Goal: Obtain resource: Download file/media

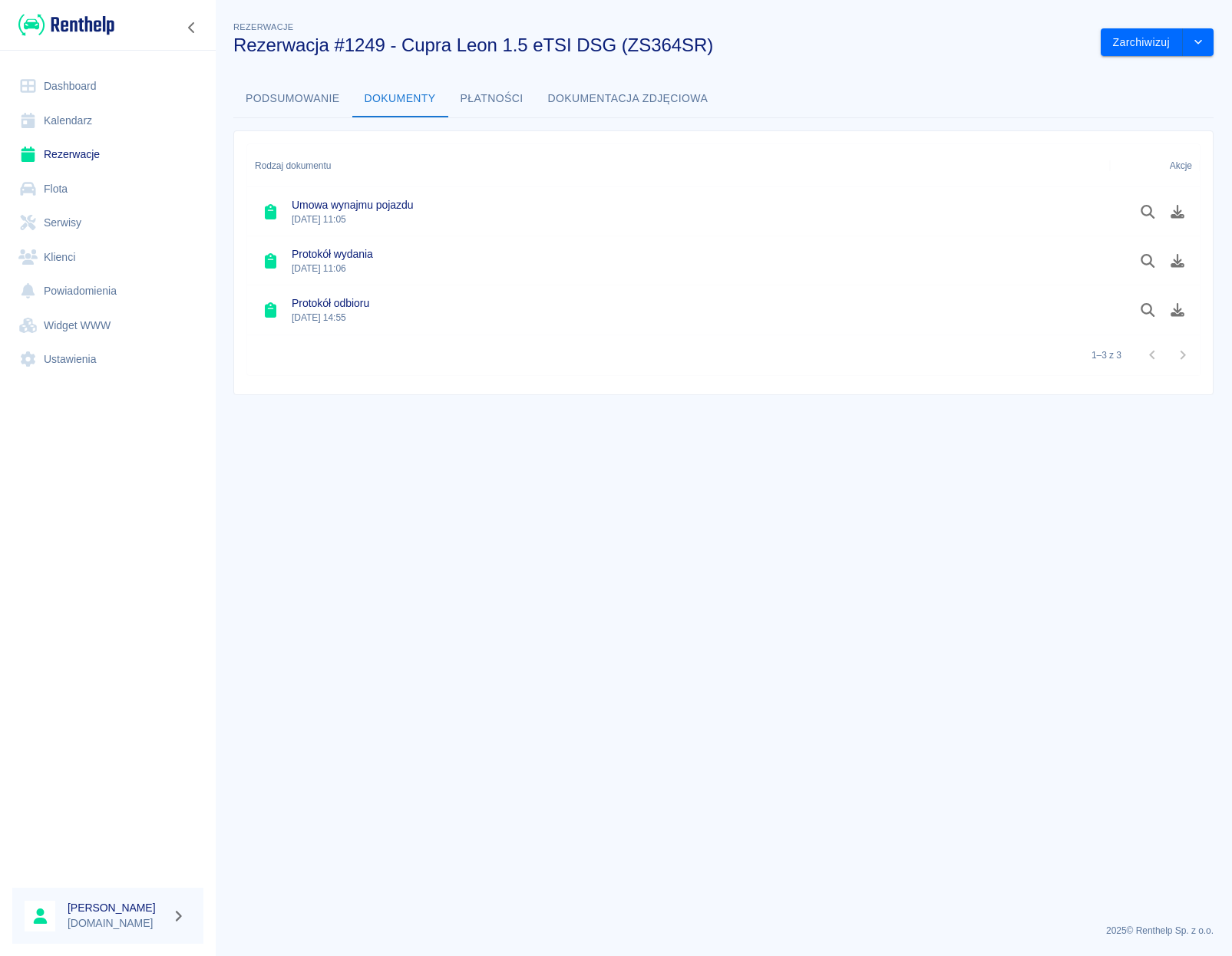
click at [70, 152] on link "Rezerwacje" at bounding box center [108, 155] width 191 height 35
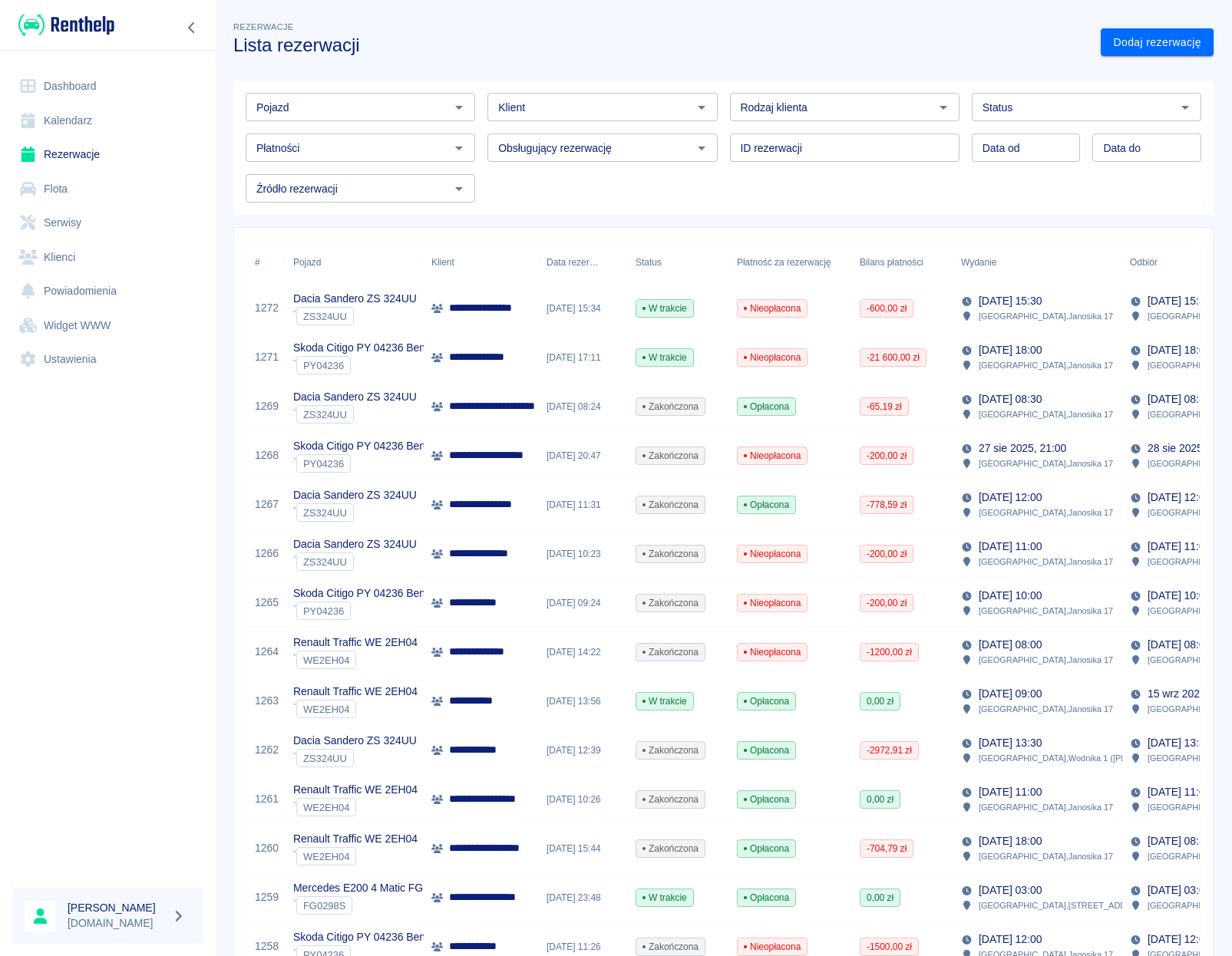
click at [453, 109] on div at bounding box center [458, 107] width 20 height 22
click at [413, 141] on li "Volkswagen Passat ZS 536TL - ZS536TL" at bounding box center [359, 139] width 227 height 25
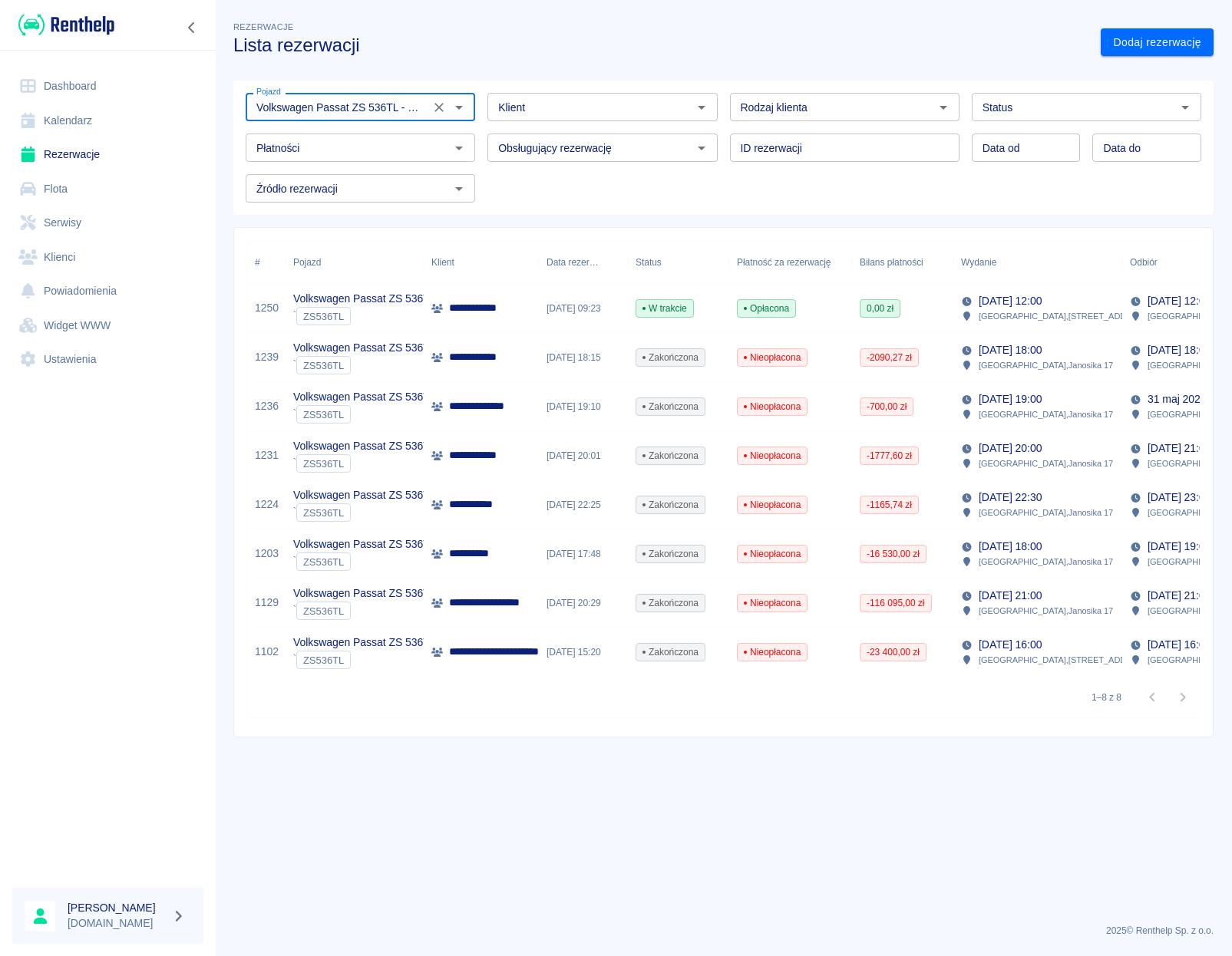
type input "Volkswagen Passat ZS 536TL - ZS536TL"
click at [600, 312] on div "[DATE] 09:23" at bounding box center [584, 308] width 89 height 49
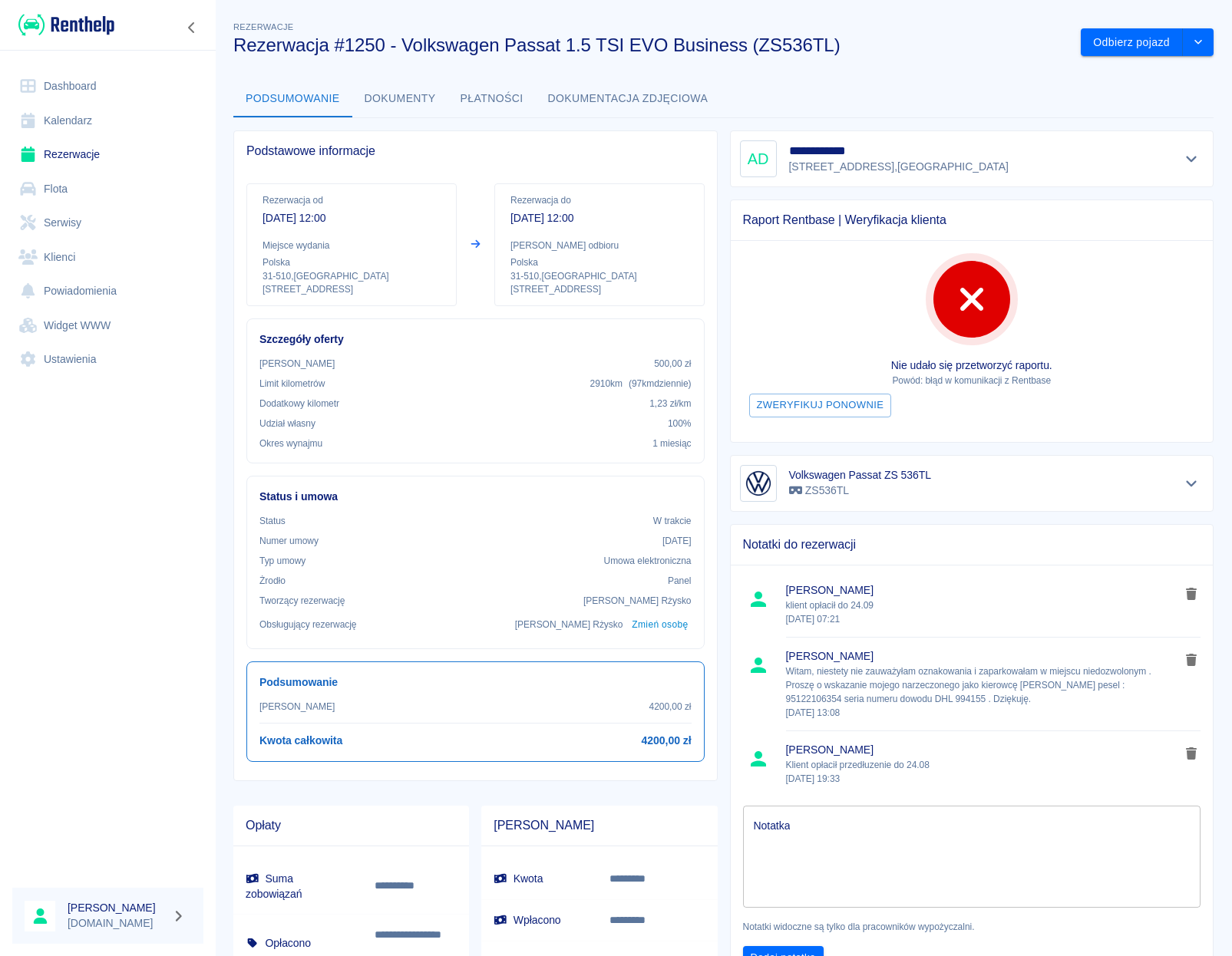
click at [404, 90] on button "Dokumenty" at bounding box center [400, 98] width 96 height 36
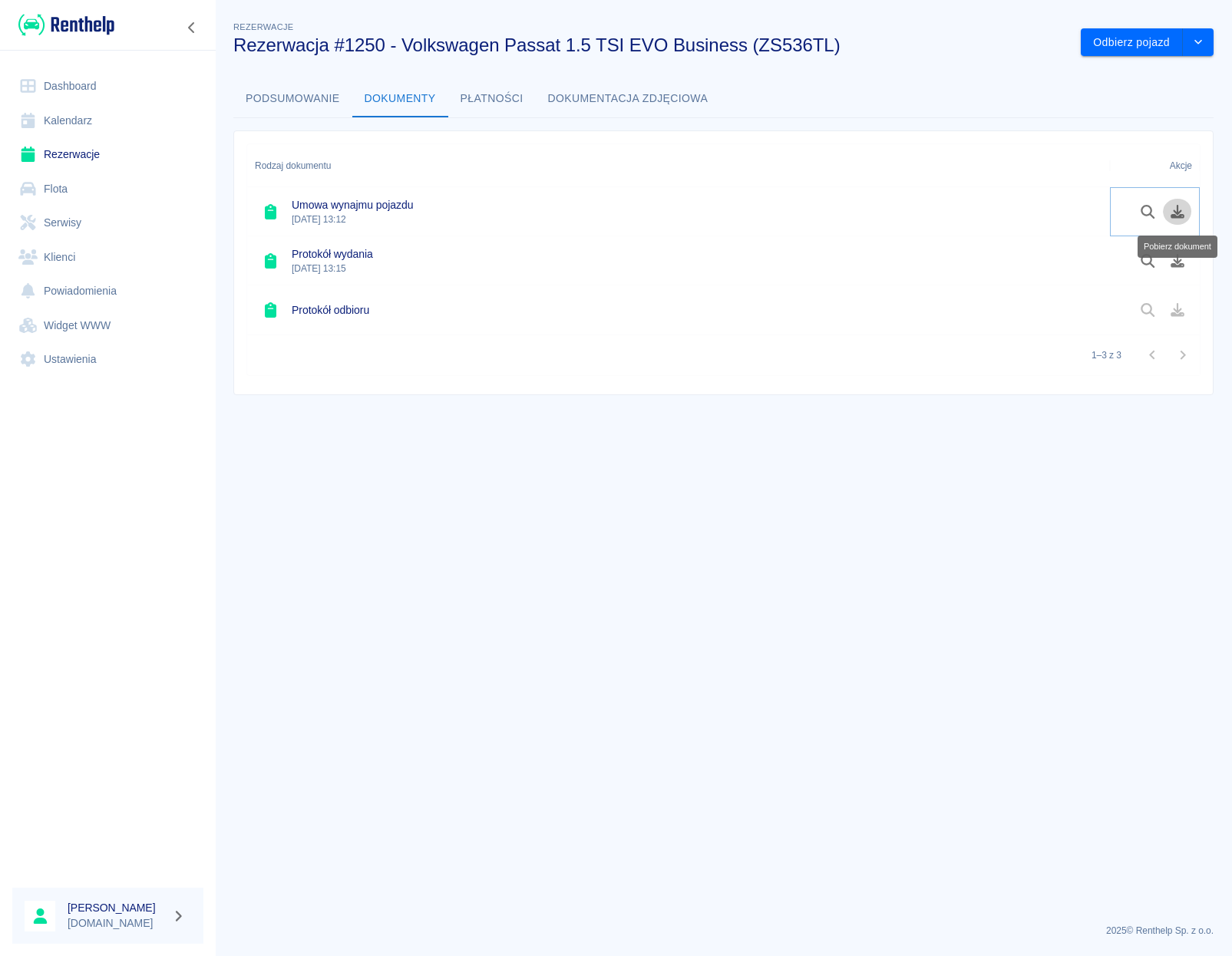
click at [1188, 212] on button "Pobierz dokument" at bounding box center [1178, 211] width 30 height 26
click at [1187, 259] on button "Pobierz dokument" at bounding box center [1178, 261] width 30 height 26
click at [91, 156] on link "Rezerwacje" at bounding box center [108, 155] width 191 height 35
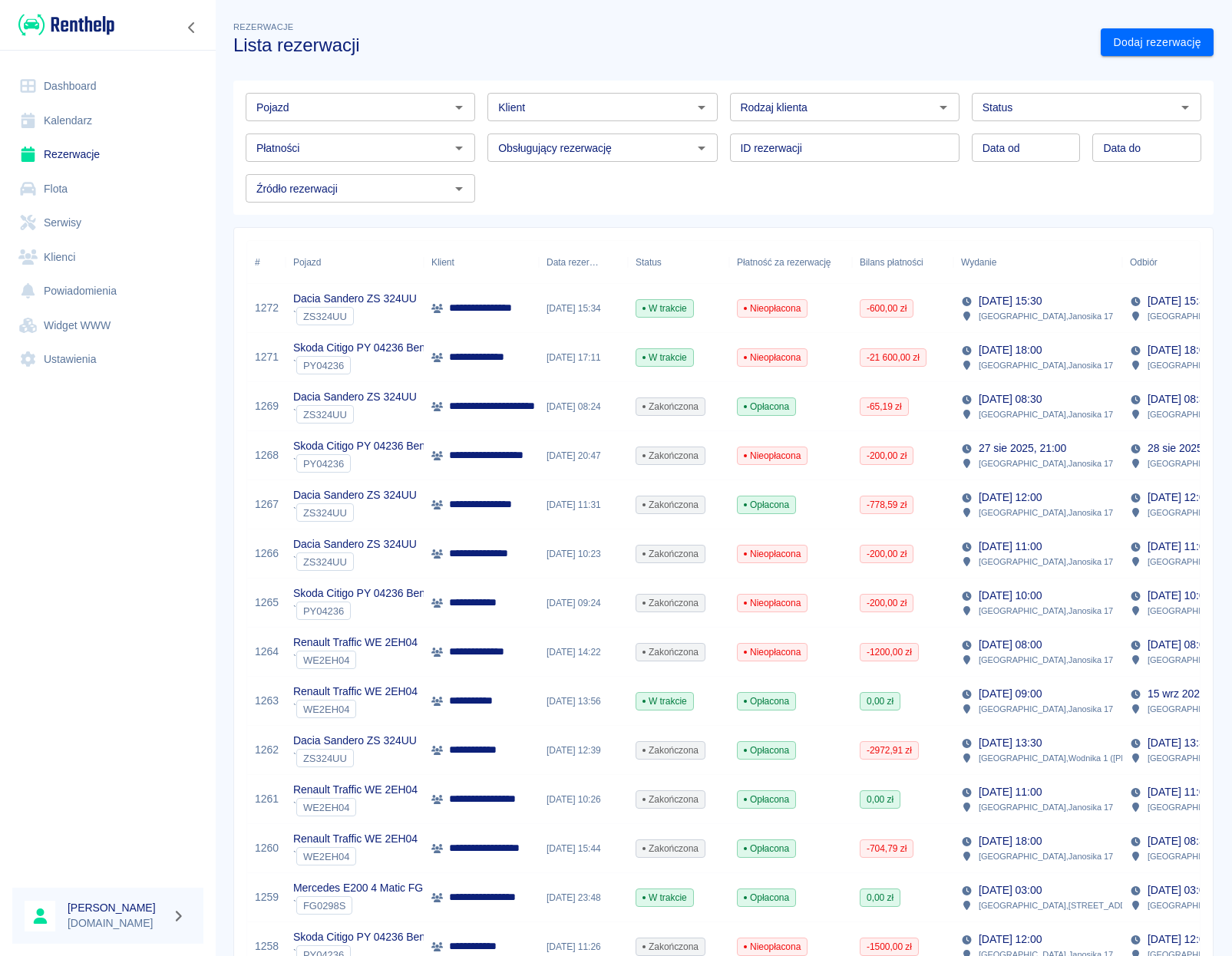
click at [305, 114] on input "Pojazd" at bounding box center [348, 107] width 195 height 19
click at [340, 142] on li "Volkswagen Passat ZS 536TL - ZS536TL" at bounding box center [359, 139] width 227 height 25
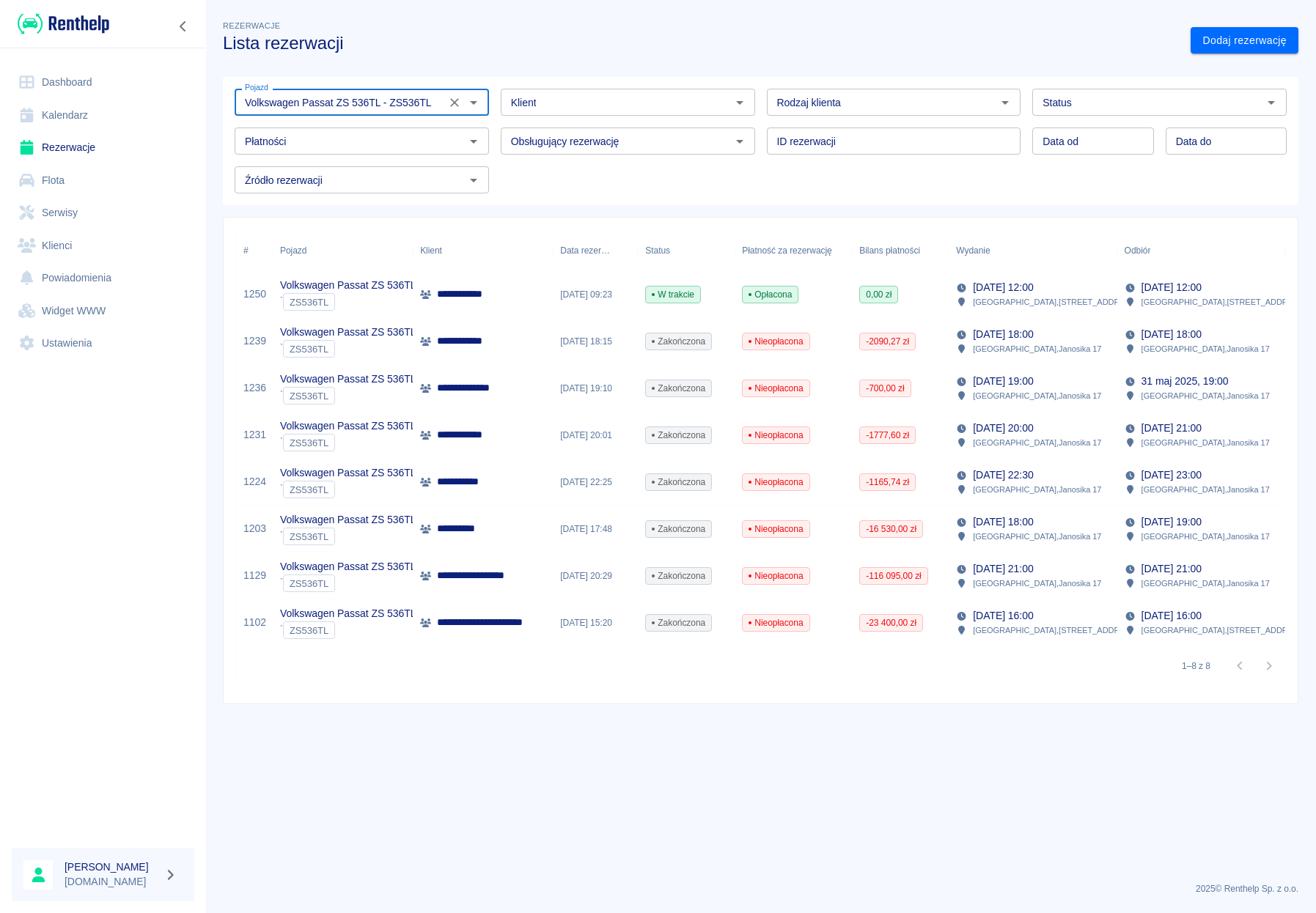
type input "Volkswagen Passat ZS 536TL - ZS536TL"
click at [992, 561] on div "[DATE] 21:00 [GEOGRAPHIC_DATA] , [GEOGRAPHIC_DATA] 17" at bounding box center [1032, 576] width 168 height 47
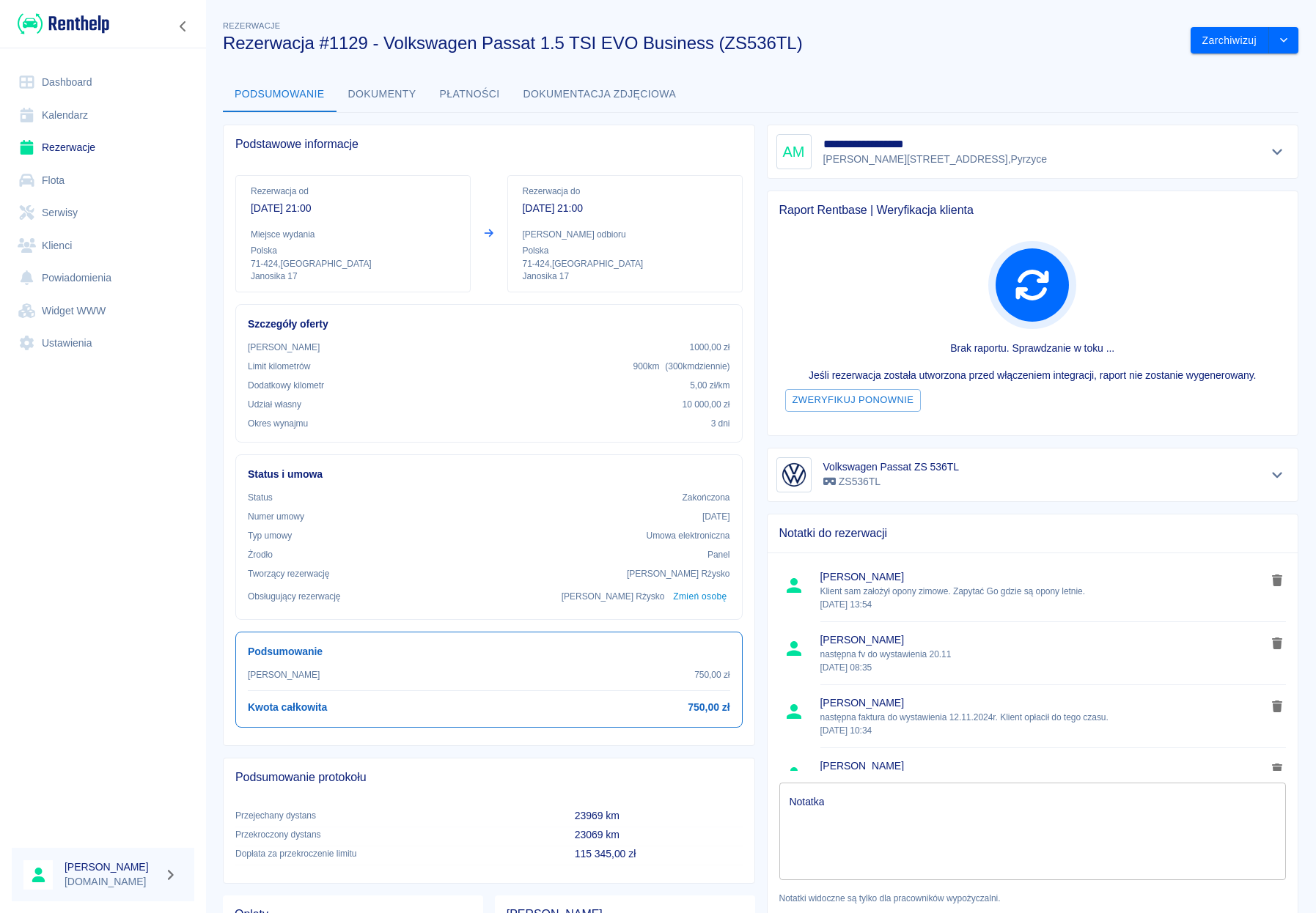
click at [404, 104] on button "Dokumenty" at bounding box center [382, 94] width 91 height 35
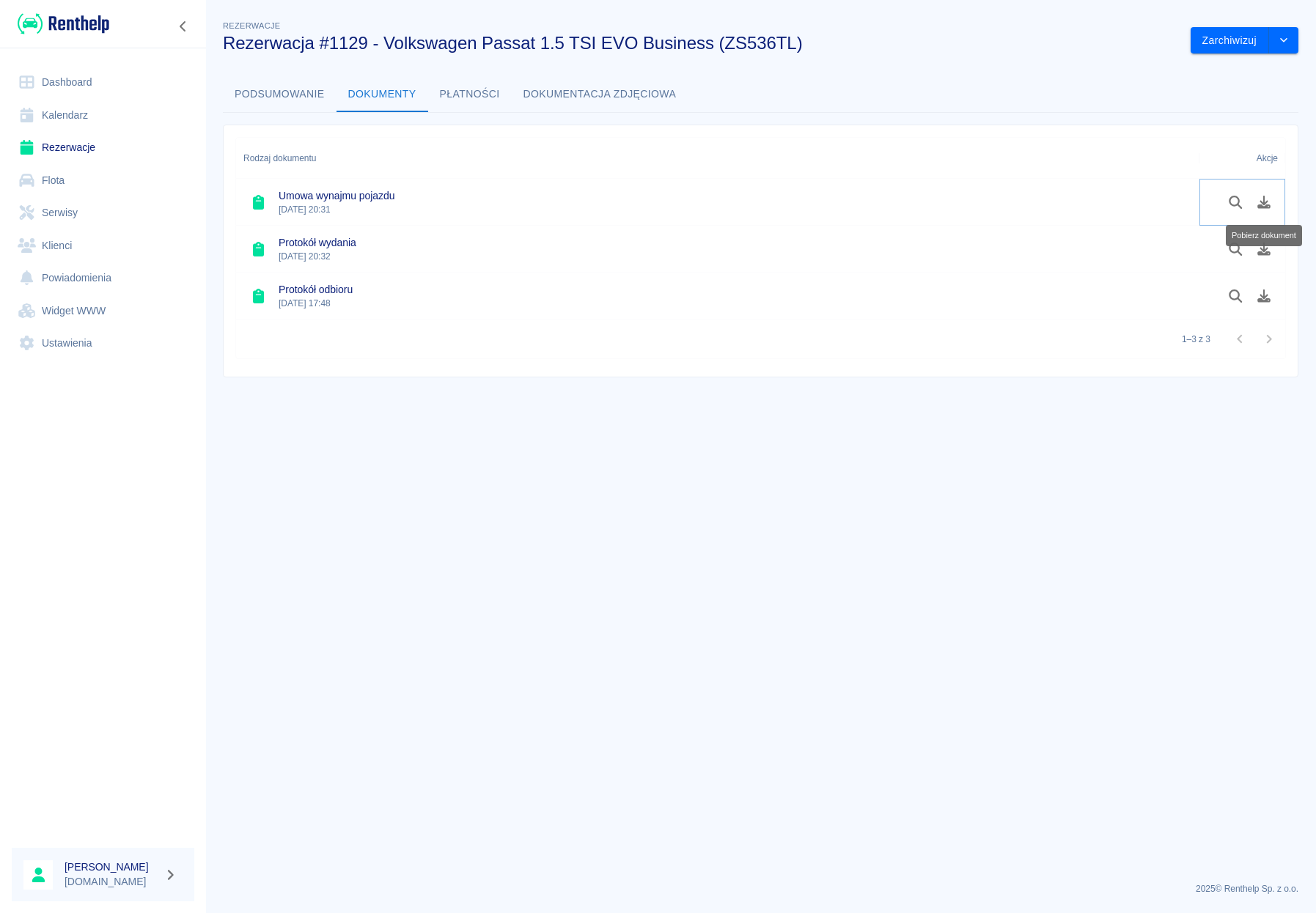
click at [1176, 203] on icon "Pobierz dokument" at bounding box center [1264, 202] width 17 height 13
click at [1176, 301] on icon "Pobierz dokument" at bounding box center [1263, 296] width 13 height 13
click at [62, 140] on link "Rezerwacje" at bounding box center [103, 148] width 183 height 33
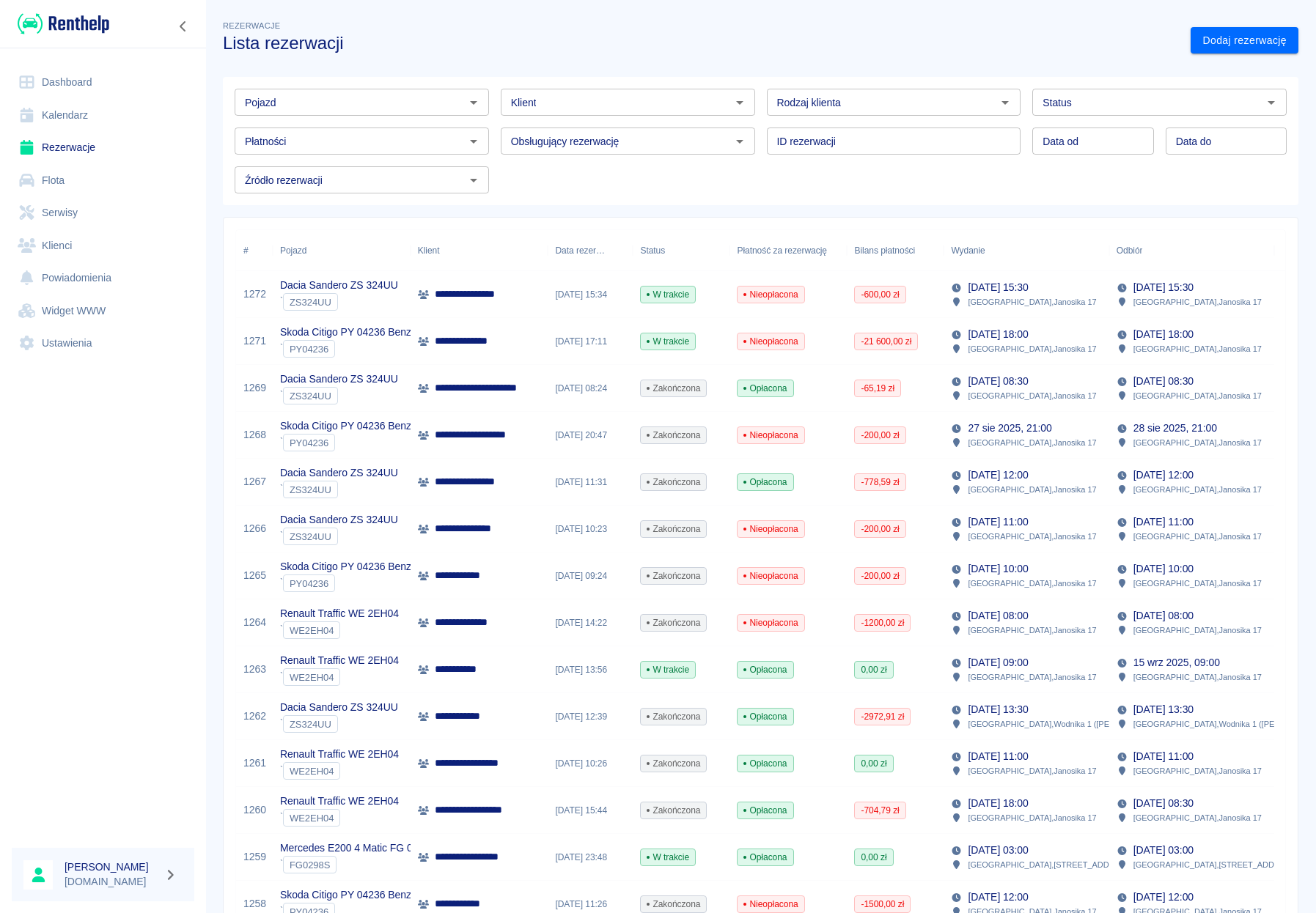
click at [471, 109] on icon "Otwórz" at bounding box center [473, 102] width 18 height 18
click at [399, 123] on li "Cupra Leon ZS 364SR - ZS364SR" at bounding box center [360, 133] width 252 height 24
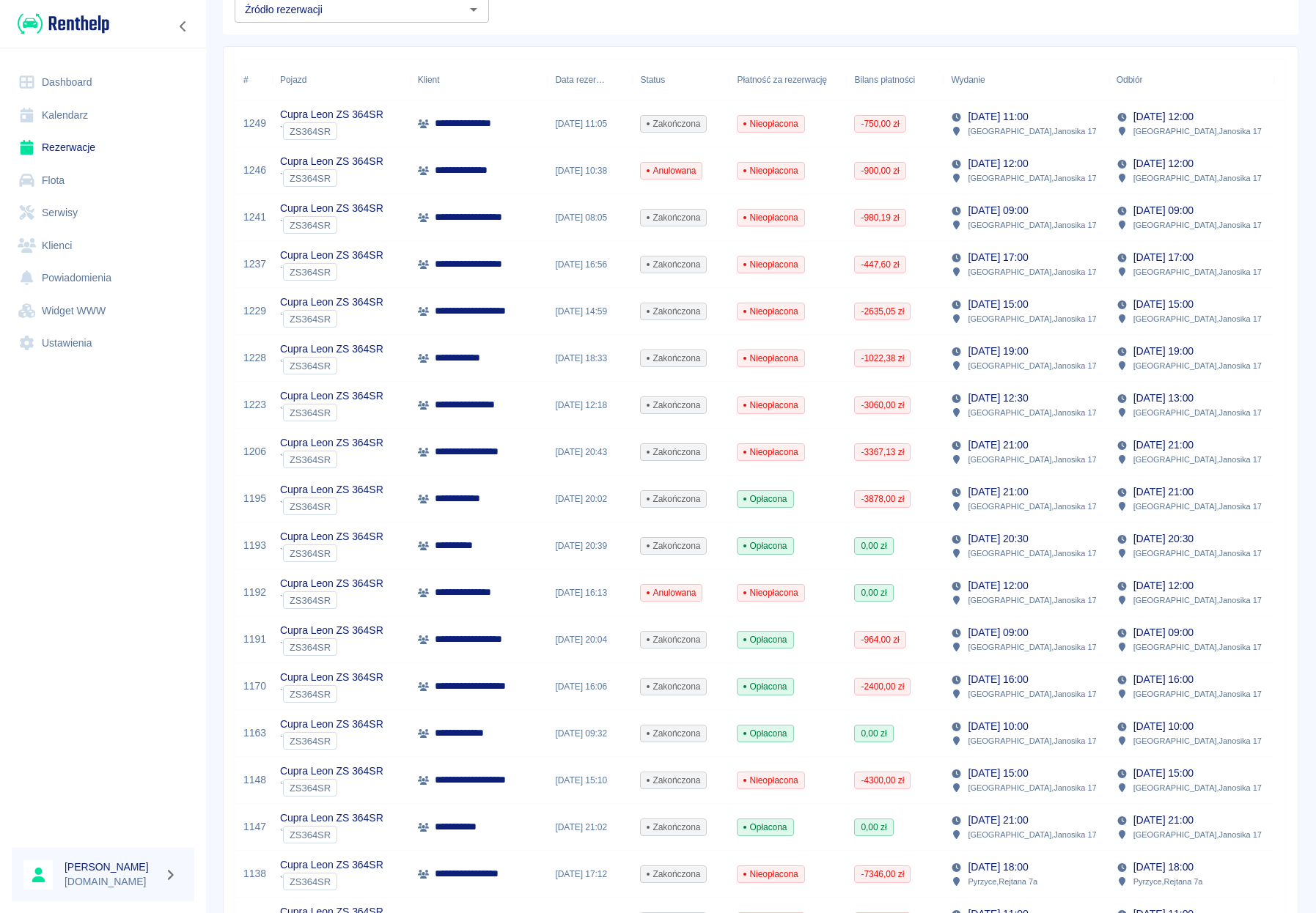
scroll to position [172, 0]
type input "Cupra Leon ZS 364SR - ZS364SR"
click at [1018, 675] on p "[DATE] 16:00" at bounding box center [998, 679] width 60 height 15
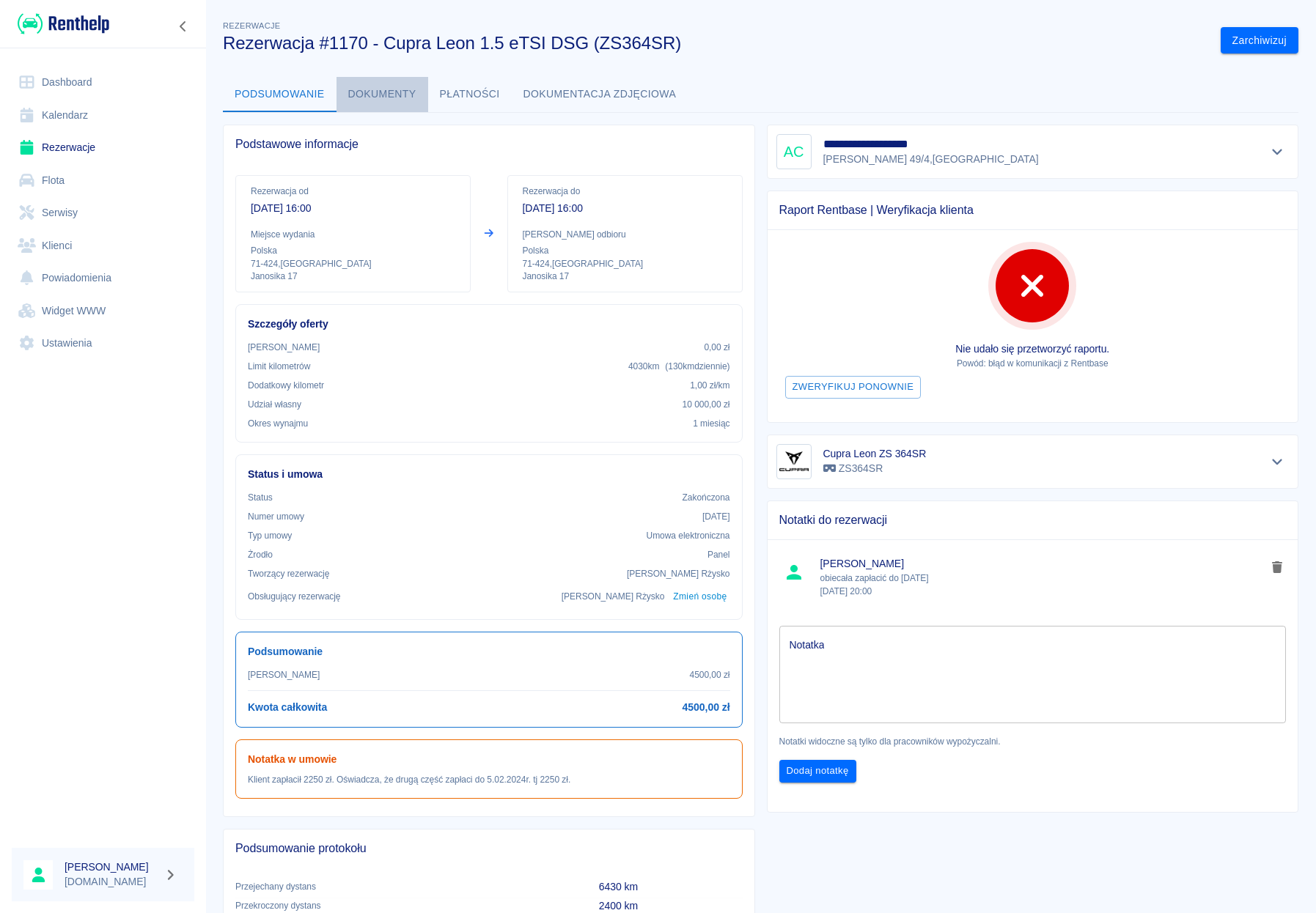
click at [395, 87] on button "Dokumenty" at bounding box center [382, 94] width 91 height 35
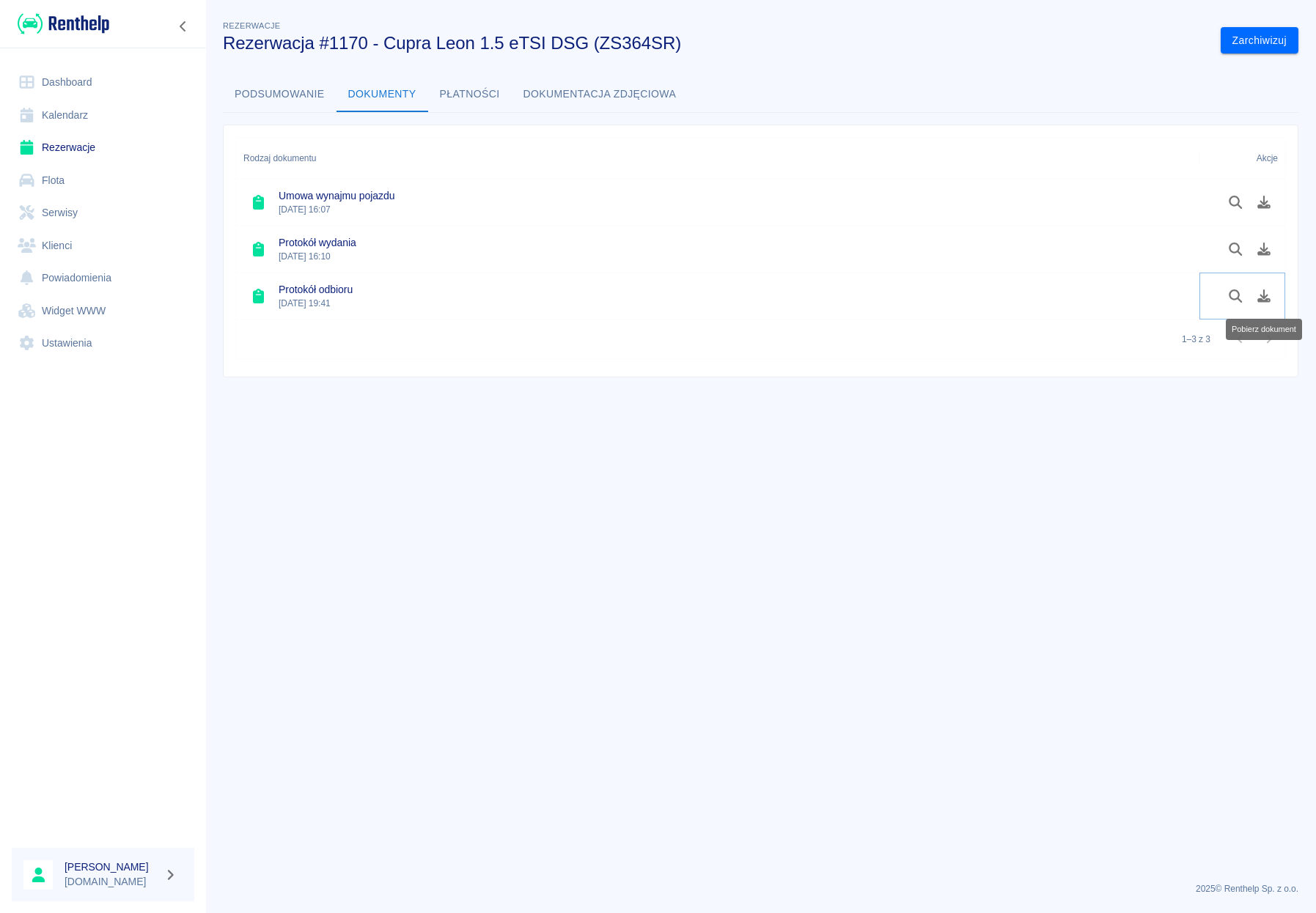
click at [1176, 300] on icon "Pobierz dokument" at bounding box center [1263, 296] width 13 height 13
click at [1176, 198] on icon "Pobierz dokument" at bounding box center [1264, 202] width 17 height 13
click at [78, 145] on link "Rezerwacje" at bounding box center [103, 148] width 183 height 33
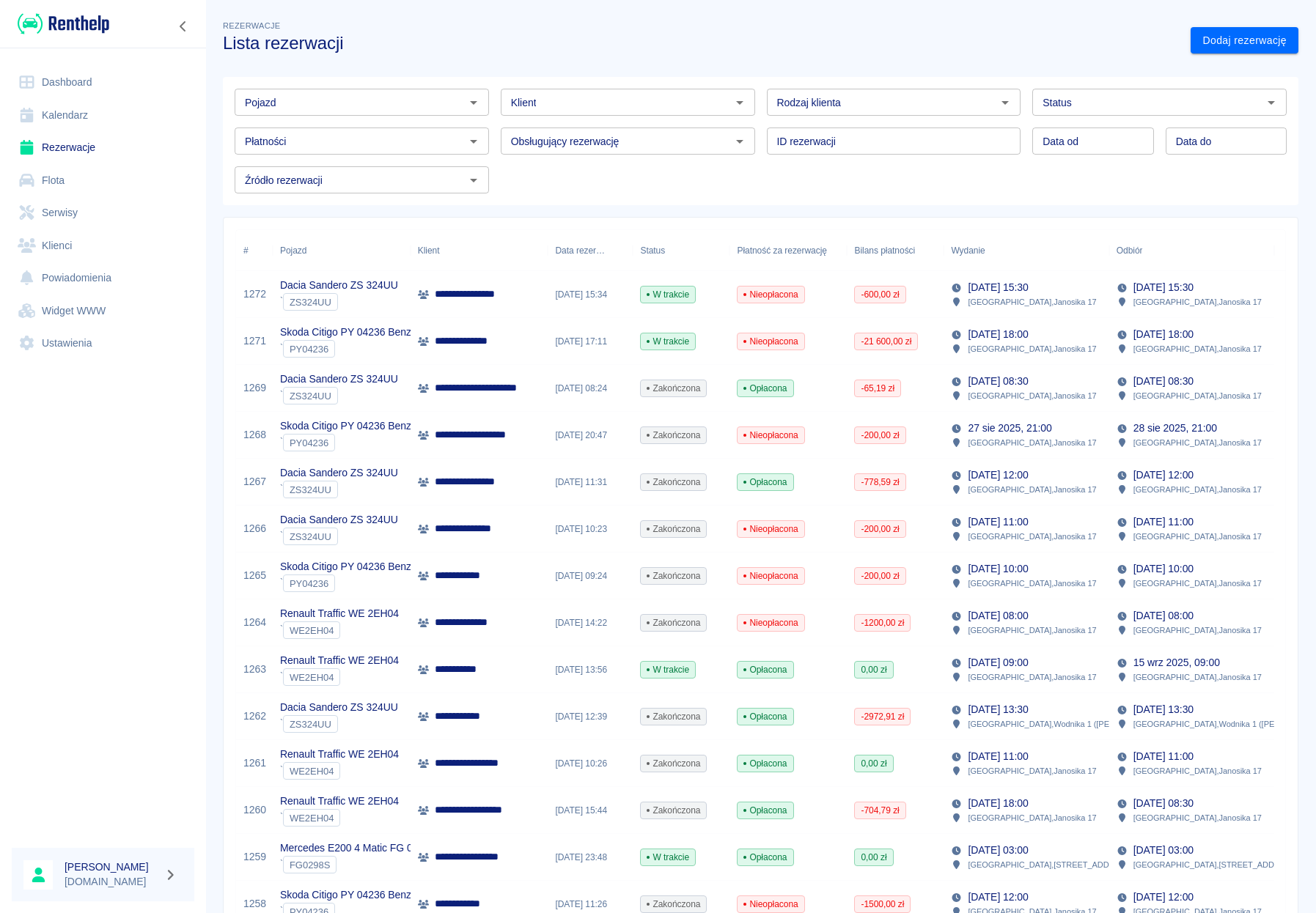
click at [468, 106] on icon "Otwórz" at bounding box center [473, 102] width 18 height 18
click at [443, 123] on li "Mercedes E200 4 Matic FG 0298S - FG0298S" at bounding box center [360, 133] width 252 height 24
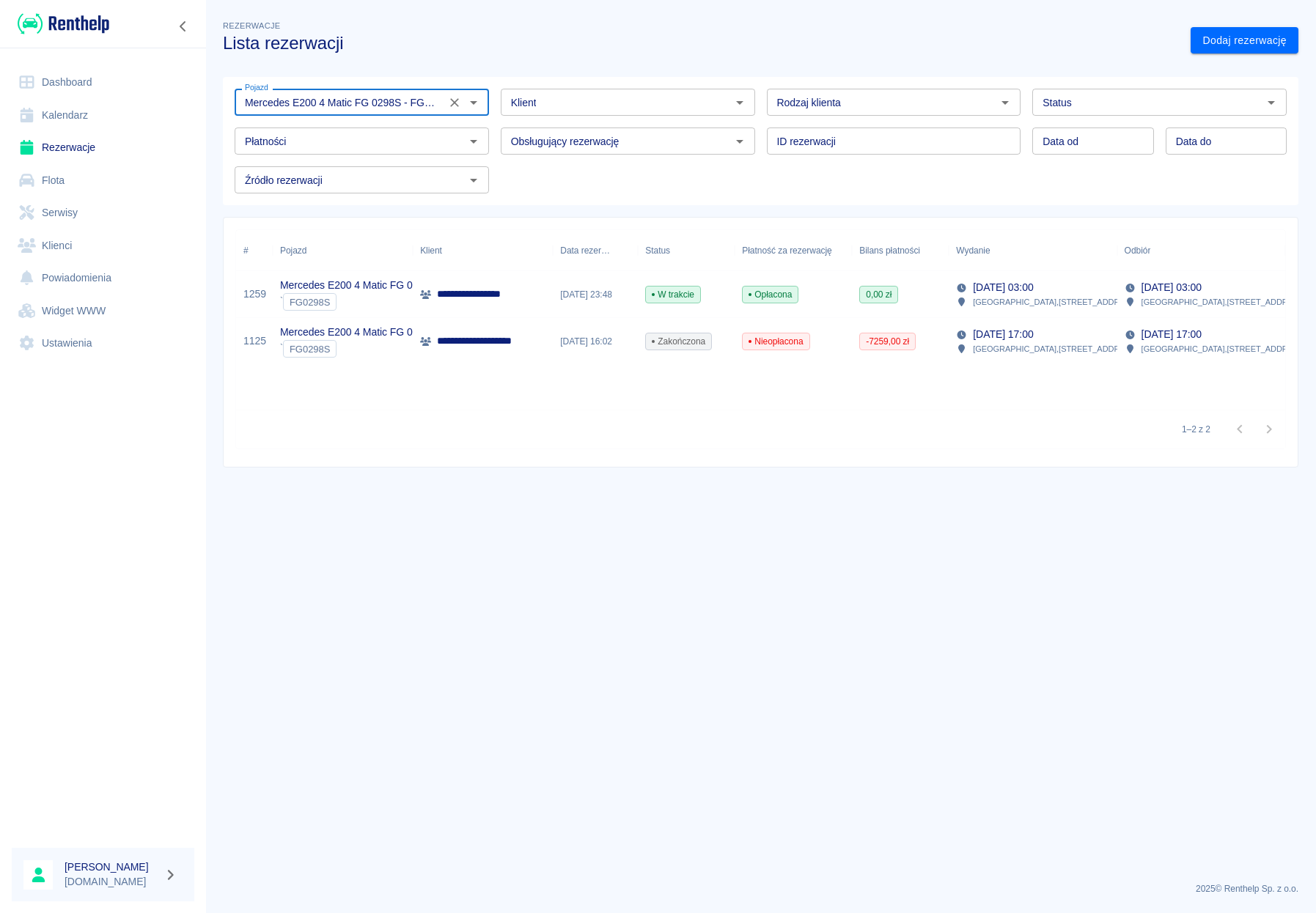
type input "Mercedes E200 4 Matic FG 0298S - FG0298S"
click at [71, 76] on link "Dashboard" at bounding box center [103, 82] width 183 height 33
